Goal: Transaction & Acquisition: Purchase product/service

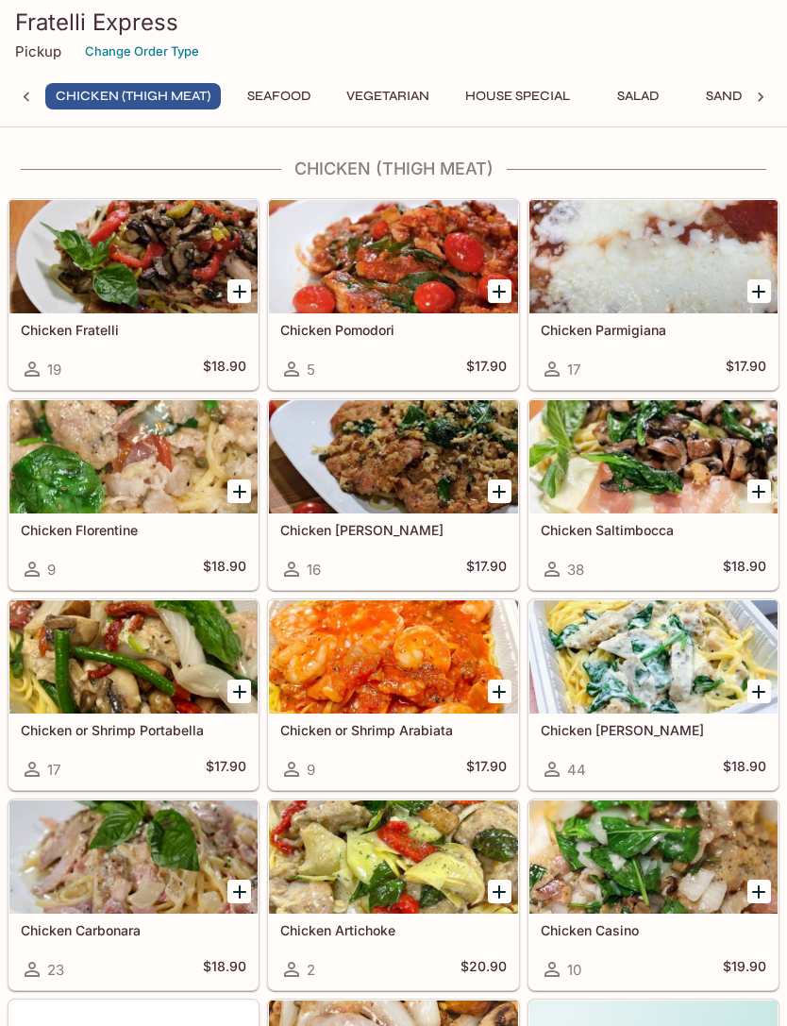
click at [680, 242] on div at bounding box center [654, 256] width 248 height 113
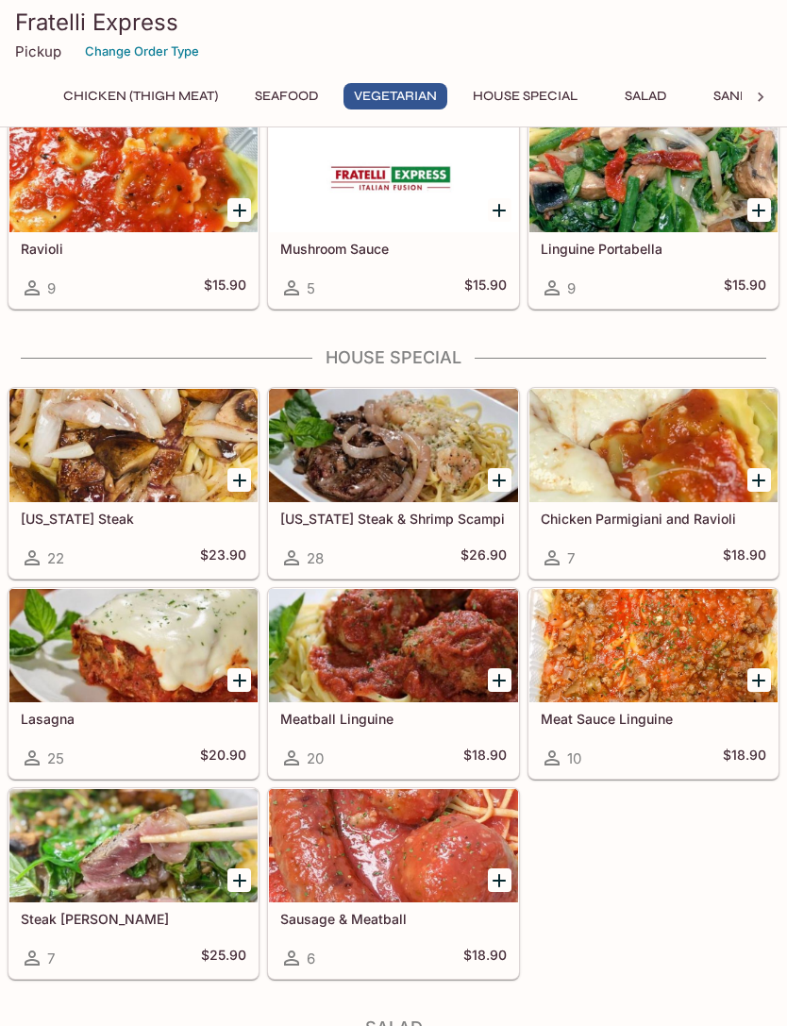
click at [689, 655] on div at bounding box center [654, 645] width 248 height 113
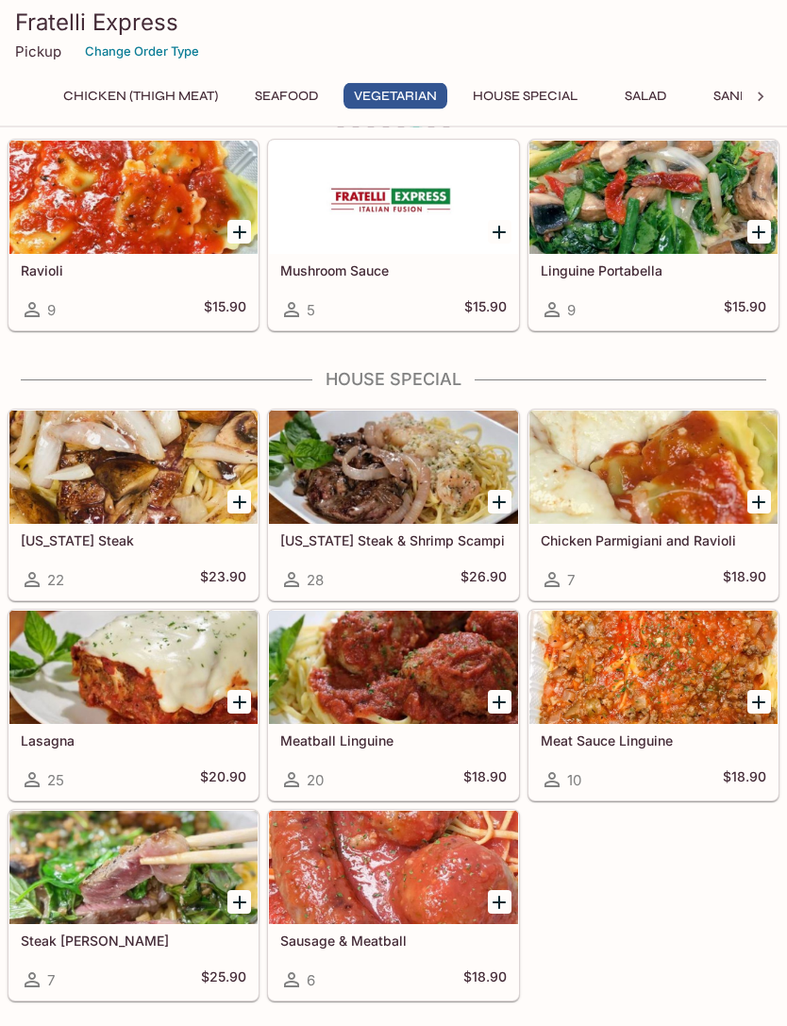
scroll to position [2401, 0]
click at [404, 864] on div at bounding box center [393, 867] width 248 height 113
